Goal: Information Seeking & Learning: Learn about a topic

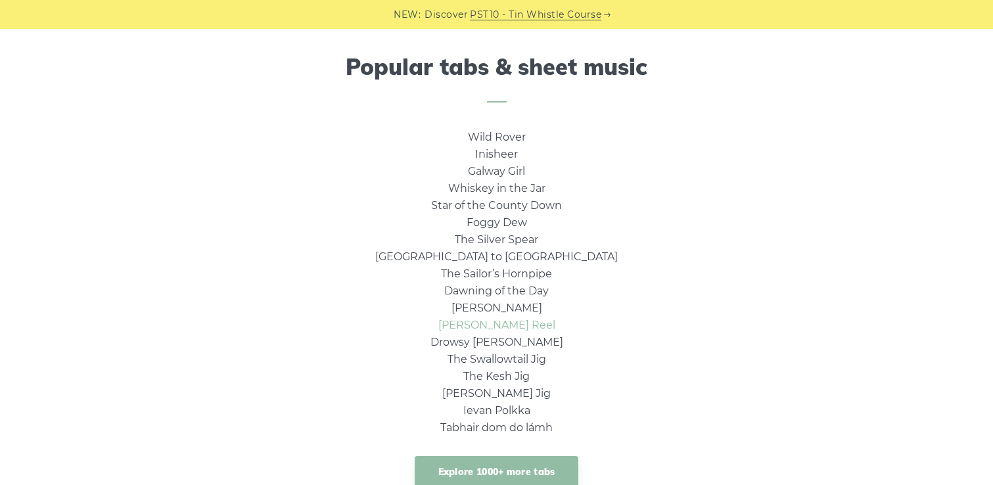
scroll to position [855, 0]
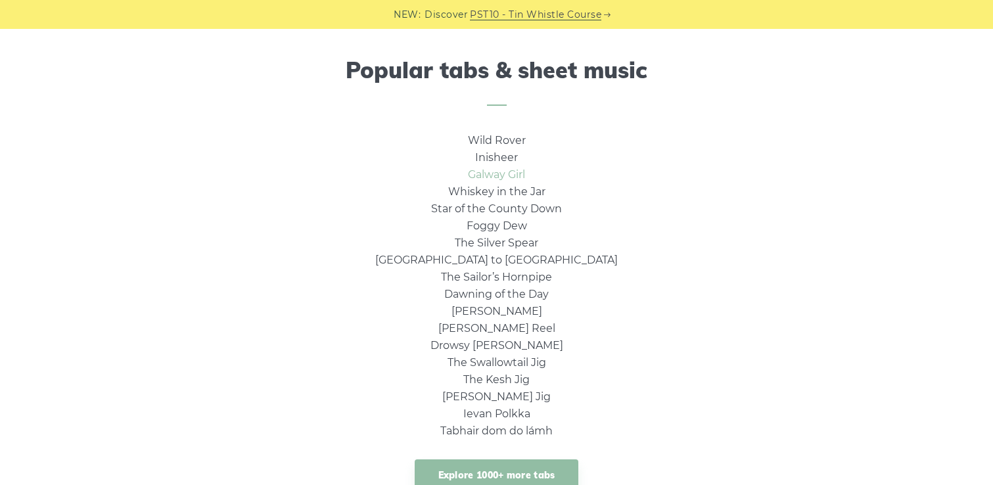
click at [504, 180] on link "Galway Girl" at bounding box center [496, 174] width 57 height 12
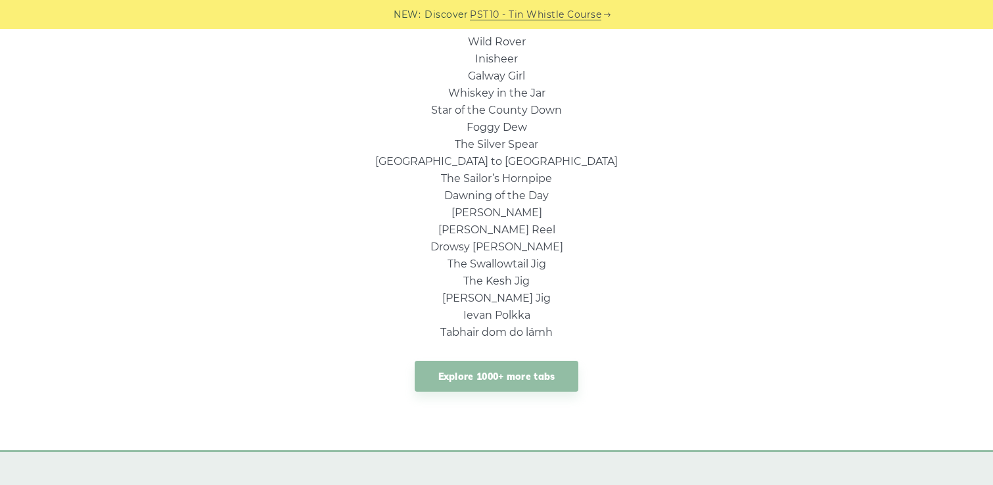
scroll to position [1000, 0]
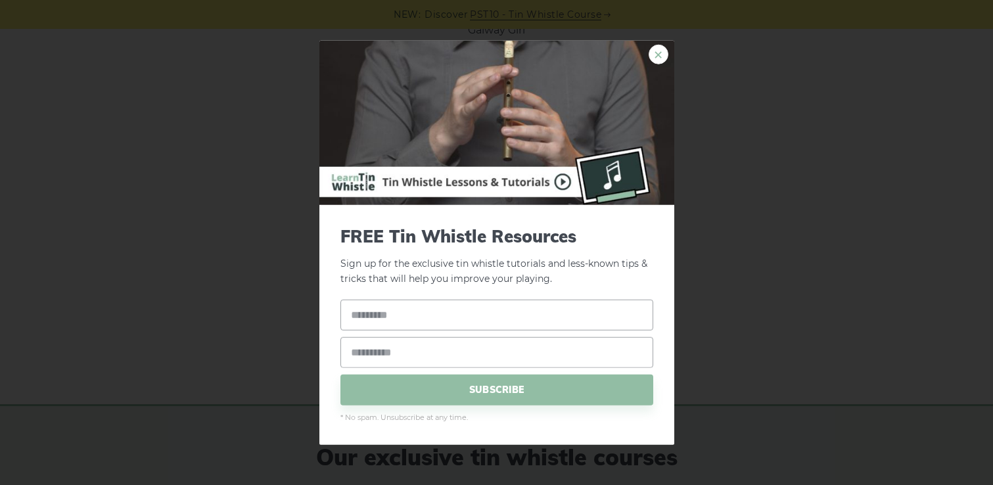
click at [664, 57] on link "×" at bounding box center [659, 55] width 20 height 20
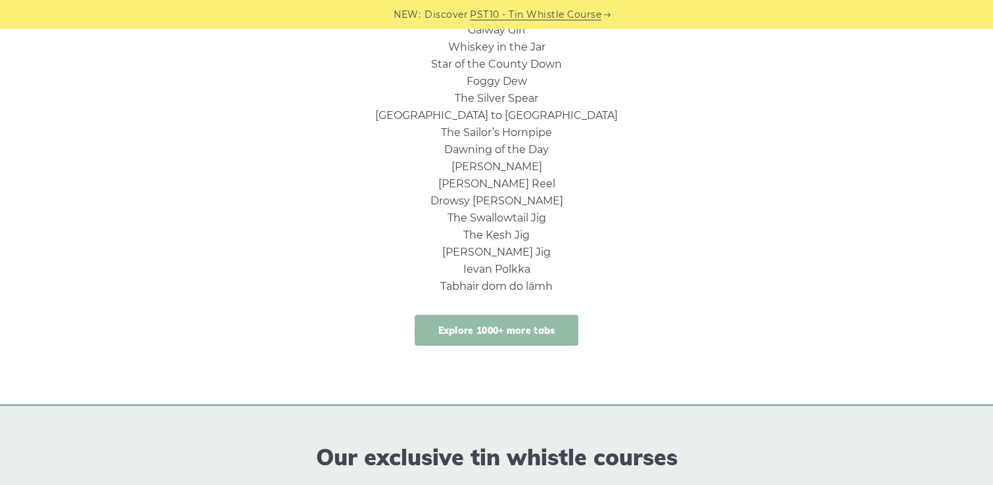
click at [493, 323] on link "Explore 1000+ more tabs" at bounding box center [497, 330] width 164 height 31
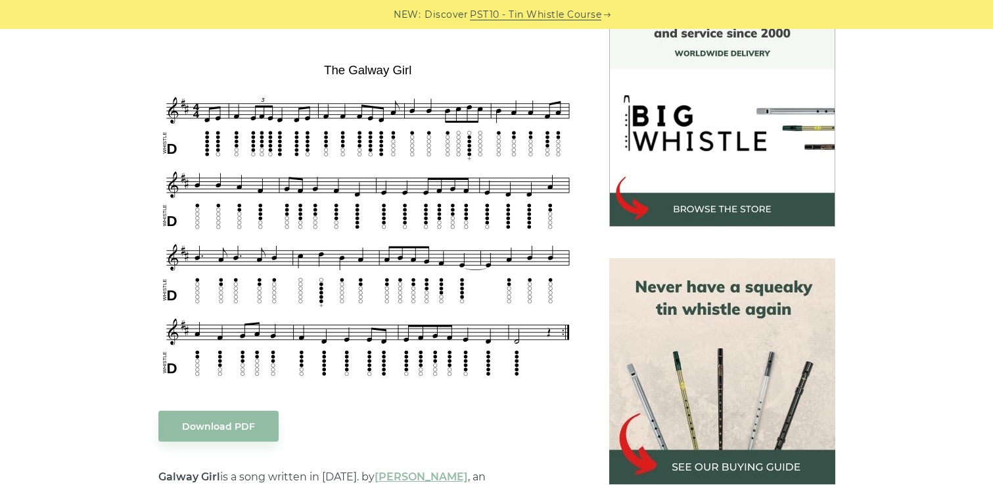
scroll to position [373, 0]
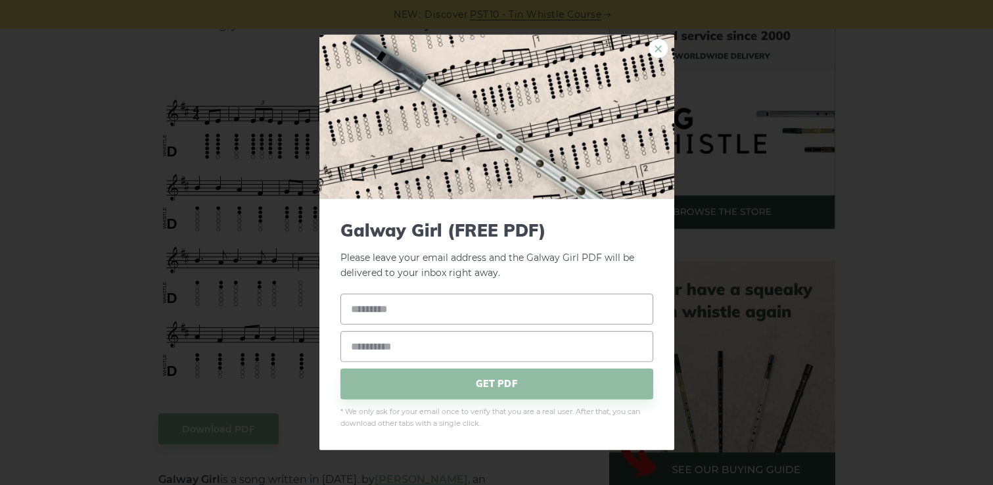
click at [655, 51] on link "×" at bounding box center [659, 49] width 20 height 20
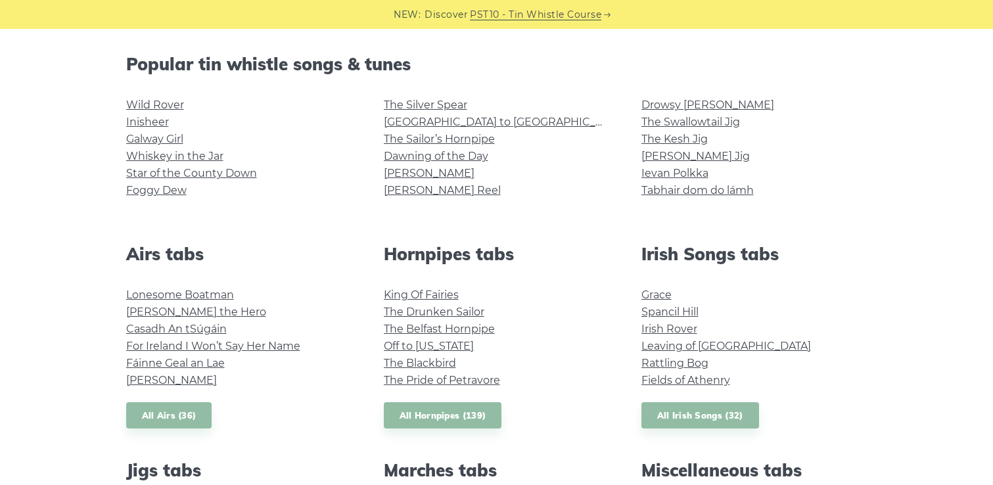
scroll to position [324, 0]
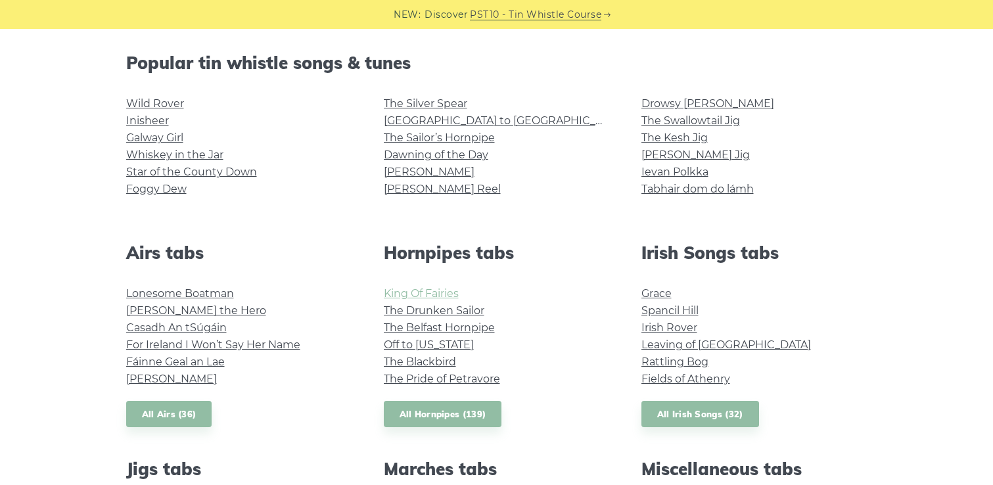
click at [442, 293] on link "King Of Fairies" at bounding box center [421, 293] width 75 height 12
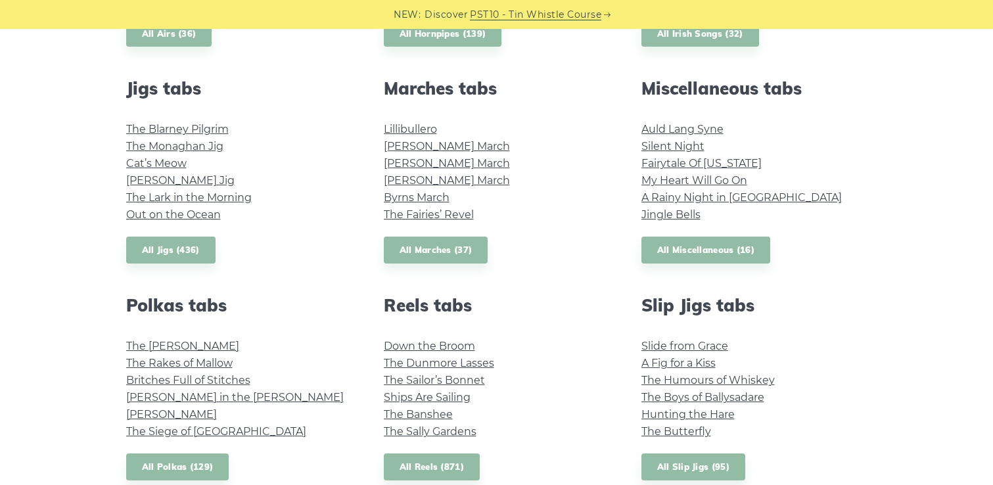
scroll to position [728, 0]
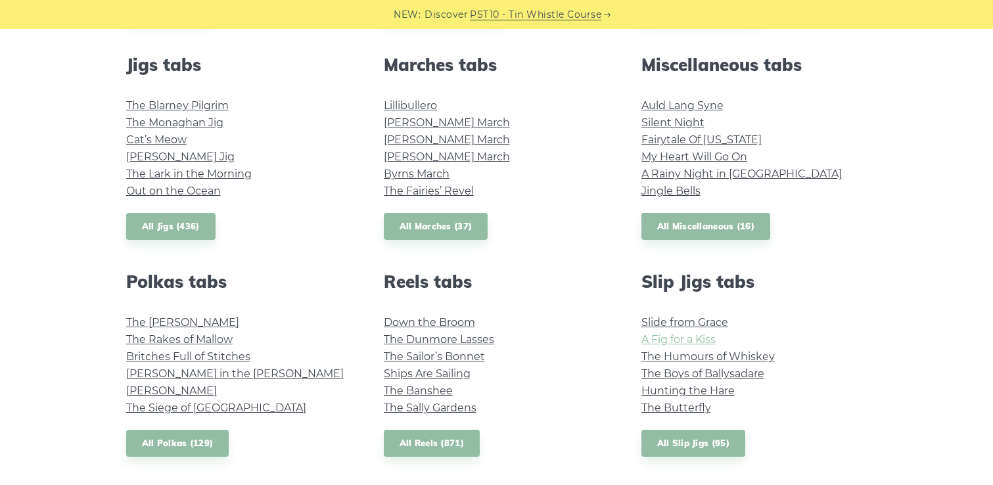
click at [673, 339] on link "A Fig for a Kiss" at bounding box center [679, 339] width 74 height 12
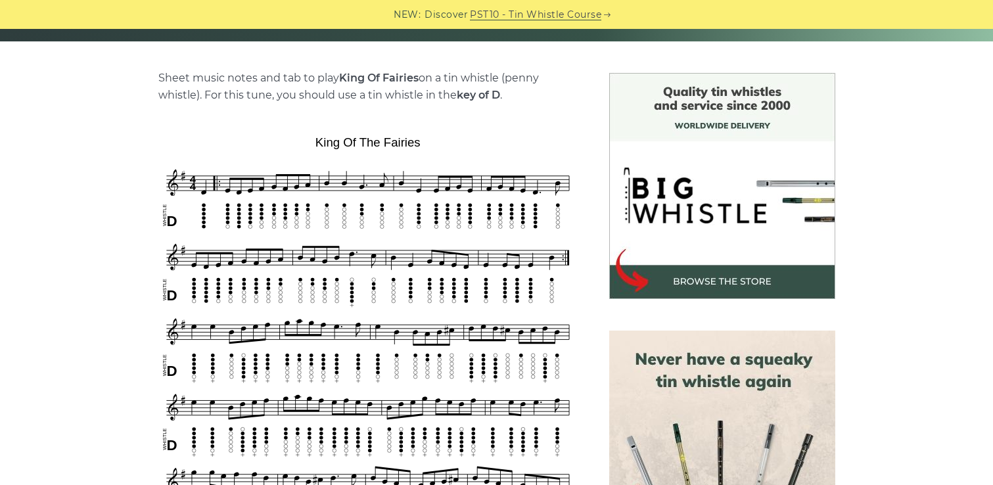
scroll to position [330, 0]
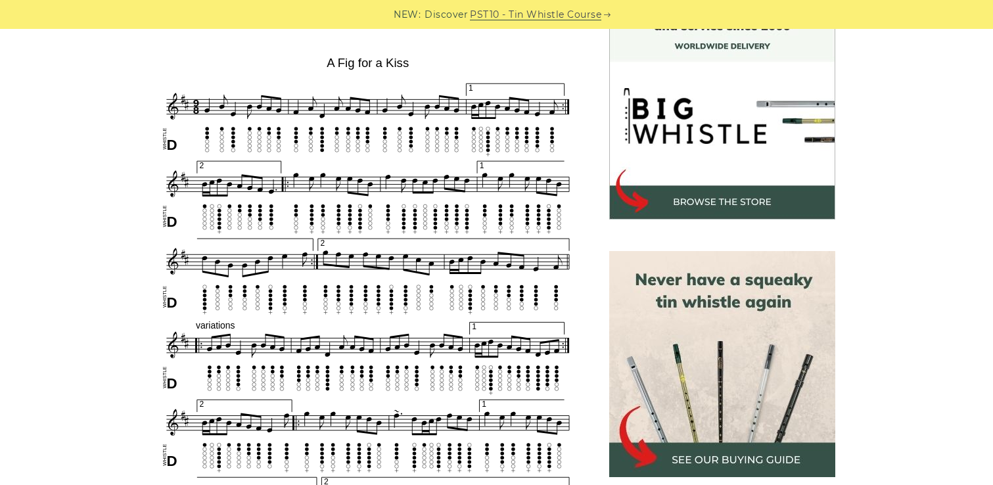
scroll to position [371, 0]
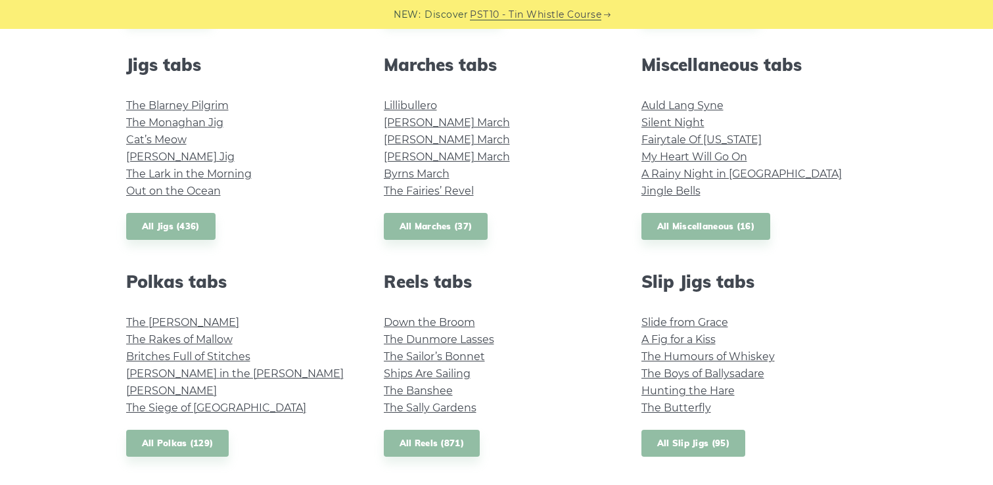
click at [696, 447] on link "All Slip Jigs (95)" at bounding box center [694, 443] width 104 height 27
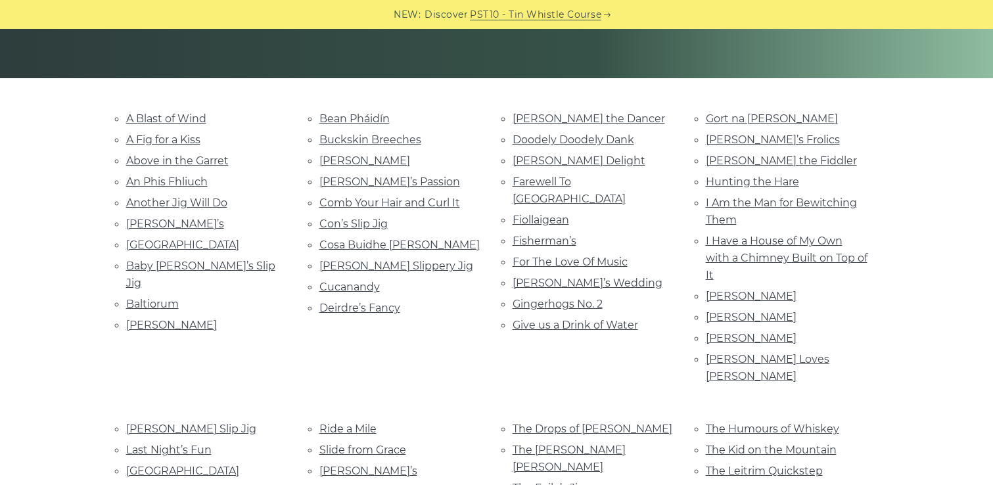
scroll to position [260, 0]
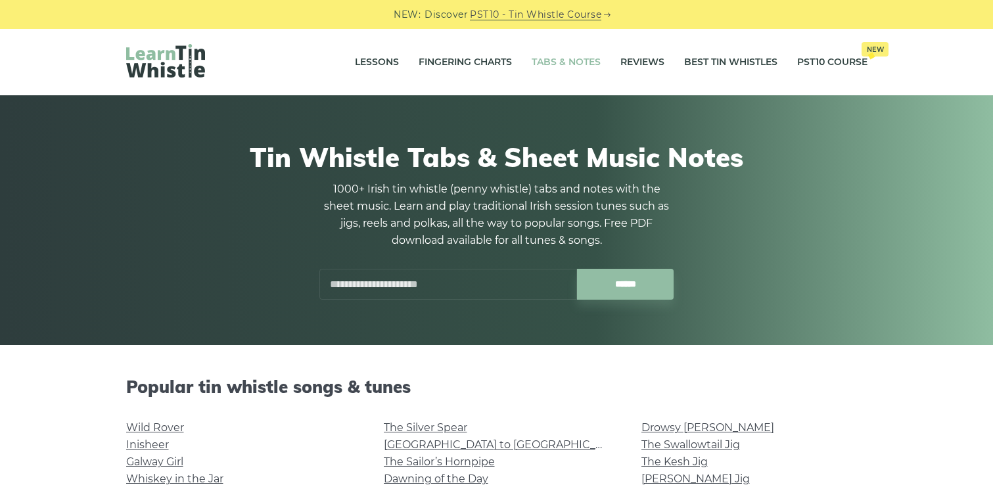
click at [468, 292] on input "text" at bounding box center [449, 284] width 258 height 31
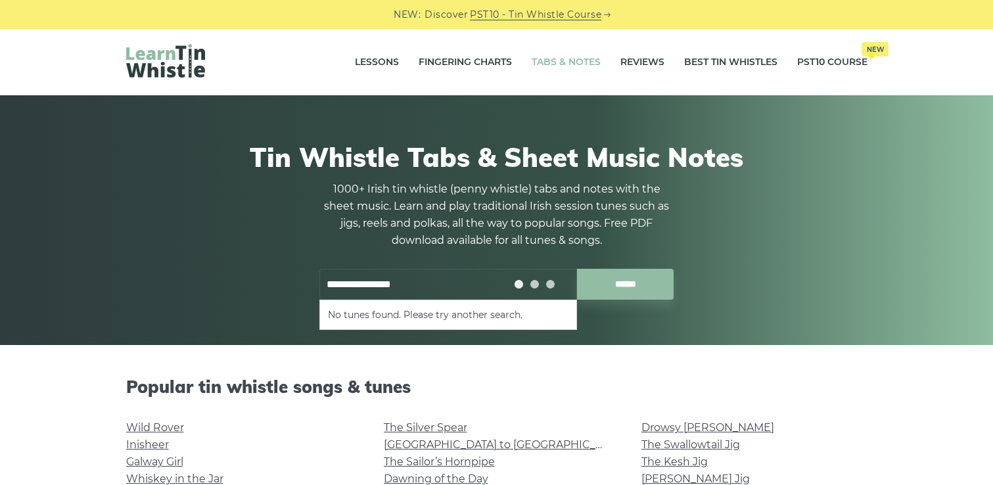
type input "**********"
click at [577, 269] on input "******" at bounding box center [625, 284] width 97 height 31
click at [429, 287] on input "**********" at bounding box center [449, 284] width 258 height 31
drag, startPoint x: 326, startPoint y: 285, endPoint x: 412, endPoint y: 283, distance: 86.1
click at [412, 283] on input "**********" at bounding box center [449, 284] width 258 height 31
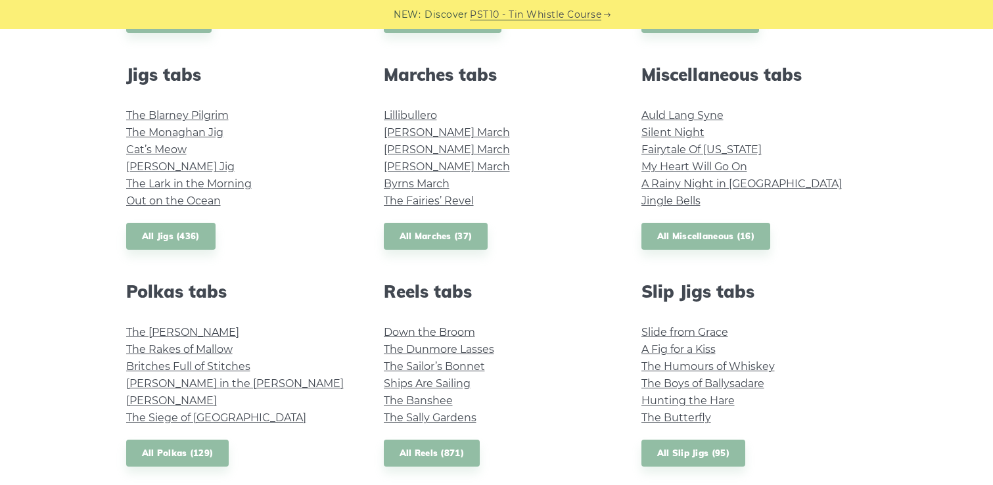
scroll to position [720, 0]
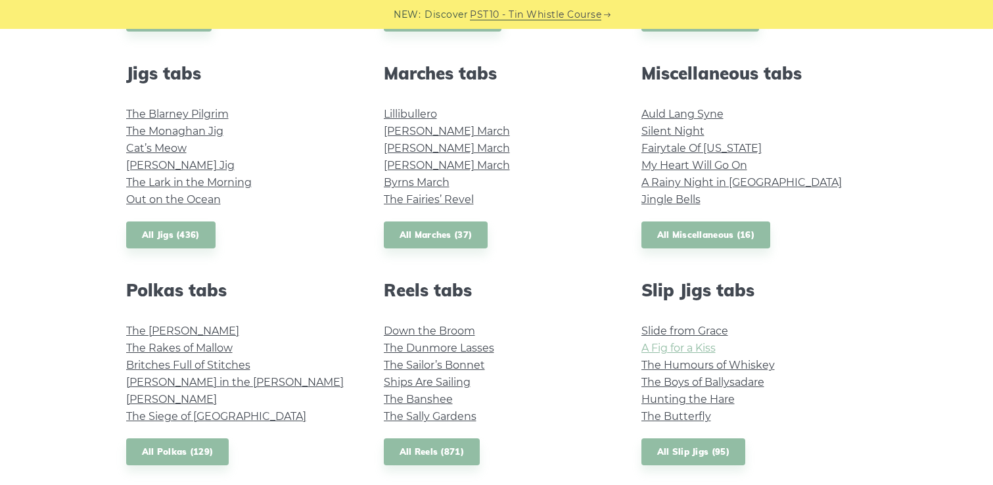
click at [664, 346] on link "A Fig for a Kiss" at bounding box center [679, 348] width 74 height 12
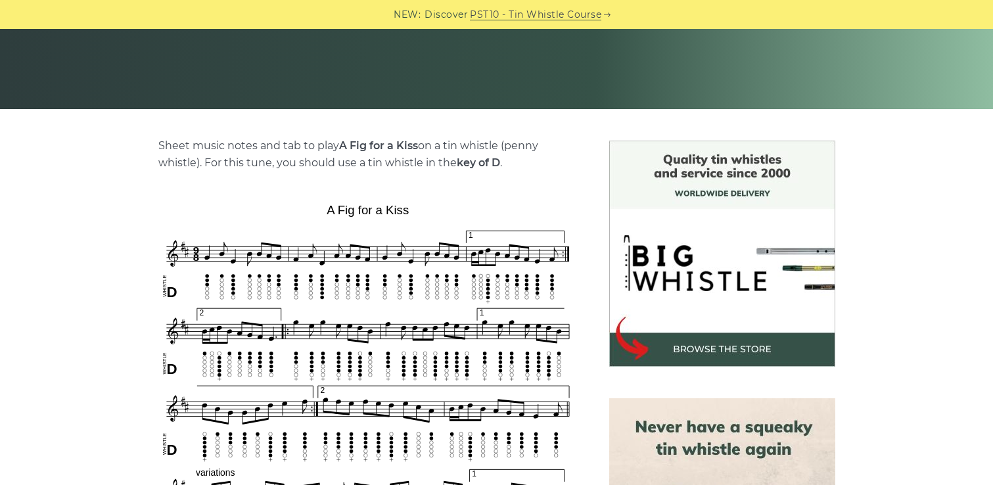
scroll to position [238, 0]
